Goal: Check status: Check status

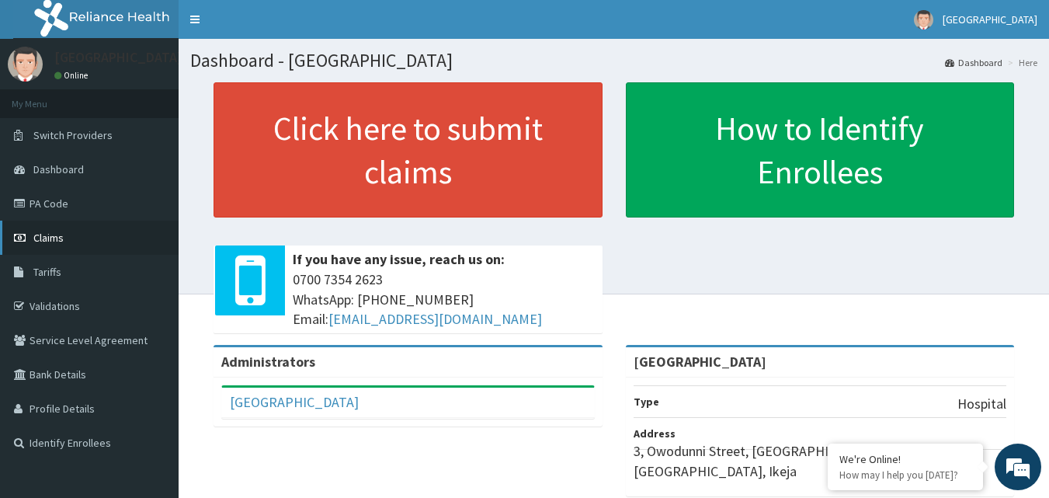
click at [70, 230] on link "Claims" at bounding box center [89, 238] width 179 height 34
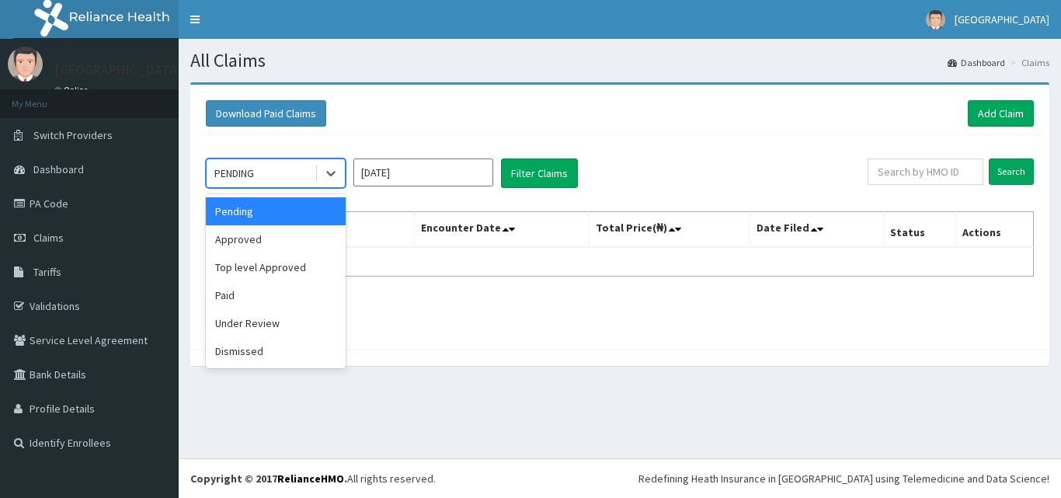
click at [273, 174] on div "PENDING" at bounding box center [261, 173] width 108 height 25
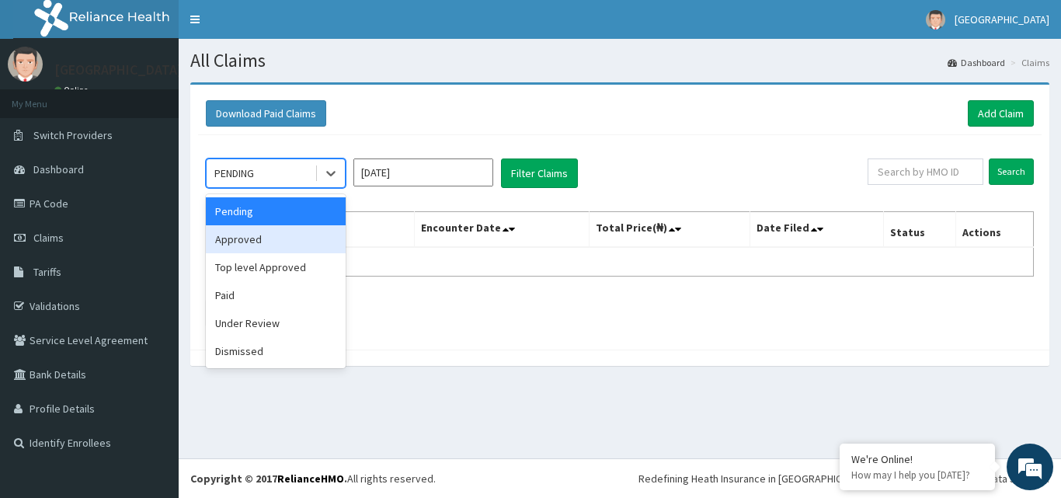
click at [235, 247] on div "Approved" at bounding box center [276, 239] width 140 height 28
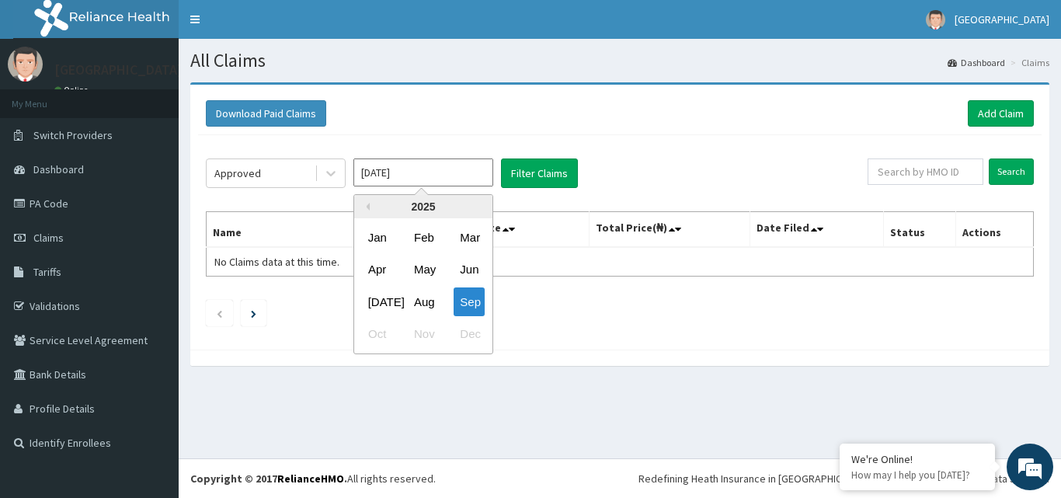
click at [452, 175] on input "[DATE]" at bounding box center [423, 172] width 140 height 28
click at [425, 304] on div "Aug" at bounding box center [423, 301] width 31 height 29
type input "[DATE]"
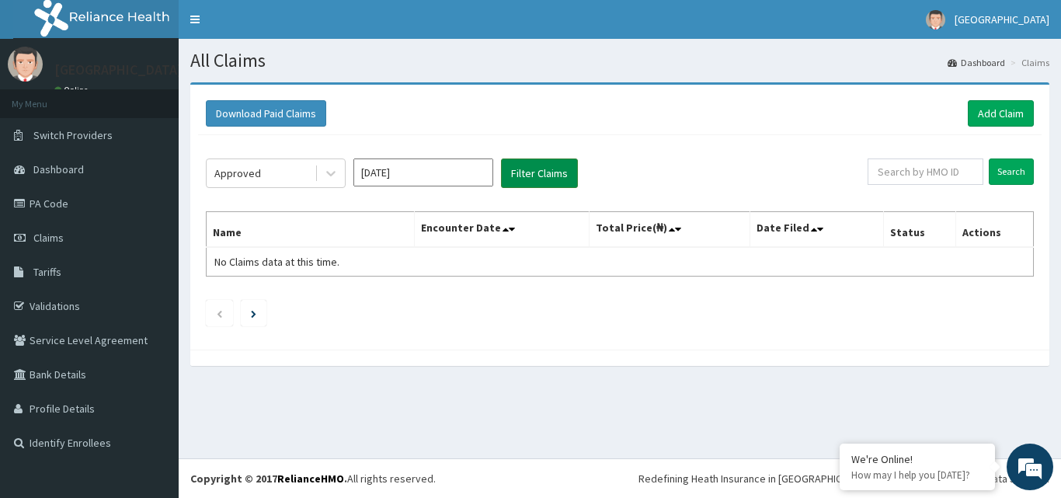
click at [561, 169] on button "Filter Claims" at bounding box center [539, 173] width 77 height 30
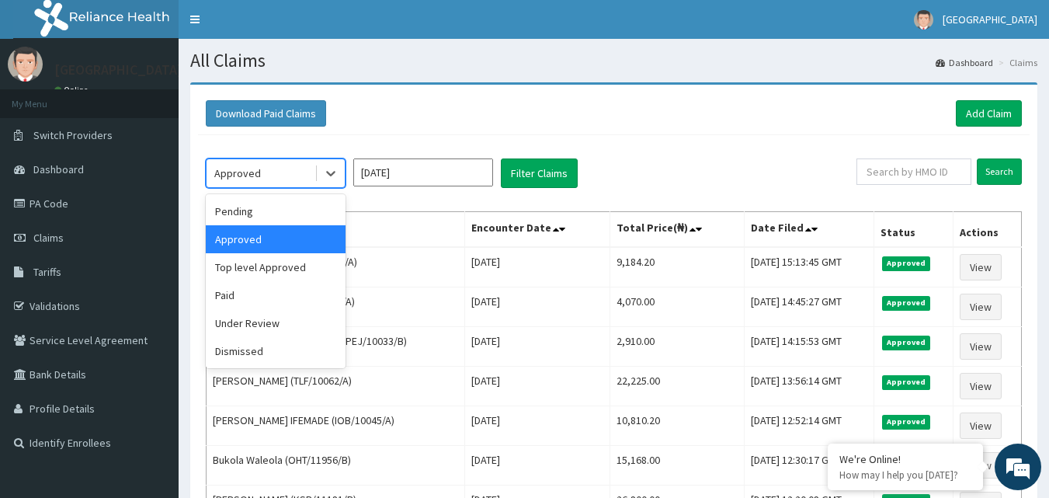
click at [281, 178] on div "Approved" at bounding box center [261, 173] width 108 height 25
click at [269, 216] on div "Pending" at bounding box center [276, 211] width 140 height 28
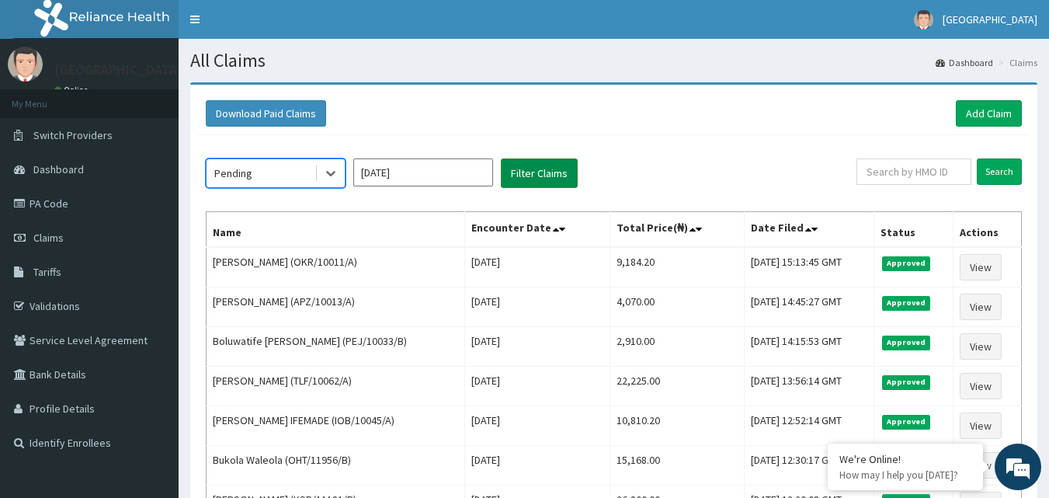
click at [543, 176] on button "Filter Claims" at bounding box center [539, 173] width 77 height 30
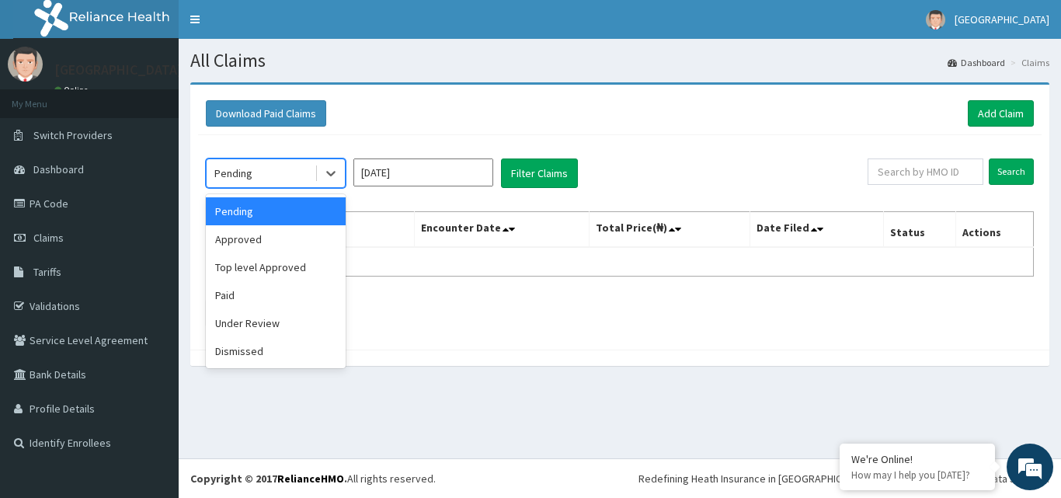
click at [309, 169] on div "Pending" at bounding box center [261, 173] width 108 height 25
click at [259, 320] on div "Under Review" at bounding box center [276, 323] width 140 height 28
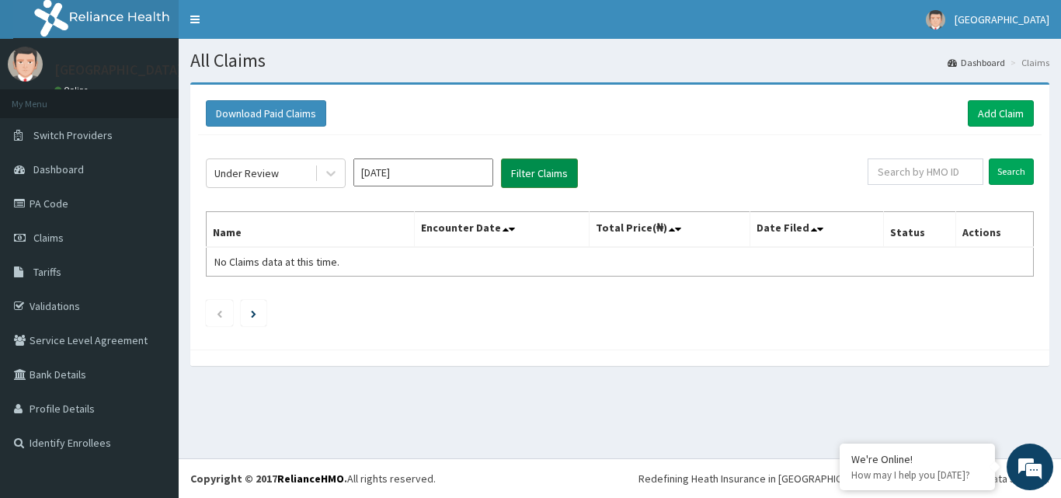
click at [531, 168] on button "Filter Claims" at bounding box center [539, 173] width 77 height 30
click at [527, 167] on button "Filter Claims" at bounding box center [539, 173] width 77 height 30
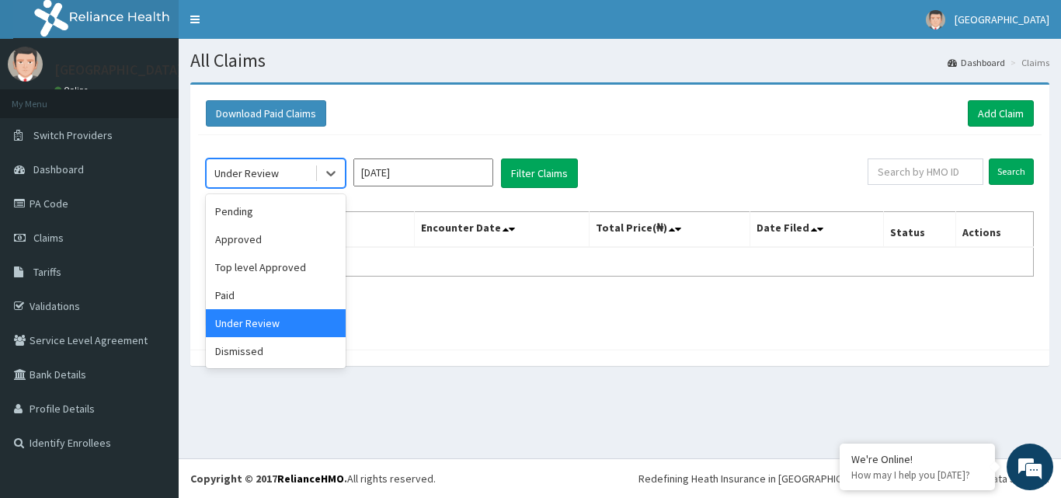
click at [299, 172] on div "Under Review" at bounding box center [261, 173] width 108 height 25
